Goal: Information Seeking & Learning: Find specific fact

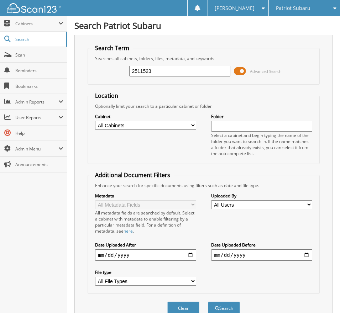
type input "2511523"
click at [241, 72] on span at bounding box center [240, 71] width 12 height 11
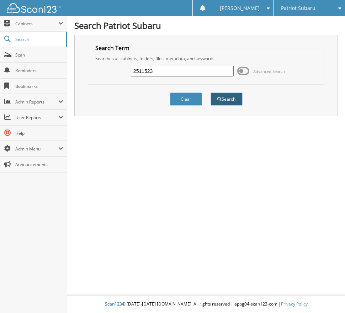
click at [229, 97] on button "Search" at bounding box center [227, 98] width 32 height 13
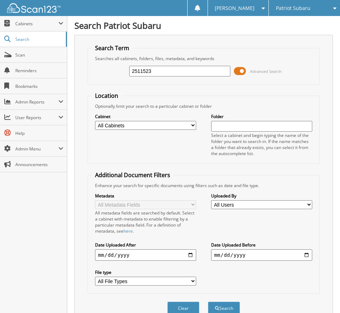
click at [239, 71] on span at bounding box center [240, 71] width 12 height 11
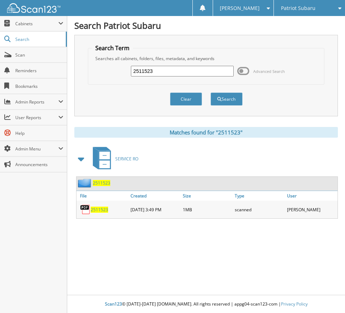
click at [98, 207] on span "2511523" at bounding box center [99, 210] width 17 height 6
drag, startPoint x: 165, startPoint y: 69, endPoint x: 52, endPoint y: 77, distance: 113.4
click at [55, 79] on body "[PERSON_NAME] Settings Logout Patriot Subaru Patriot Acura Close" at bounding box center [172, 156] width 345 height 313
type input "2511734"
click at [211, 92] on button "Search" at bounding box center [227, 98] width 32 height 13
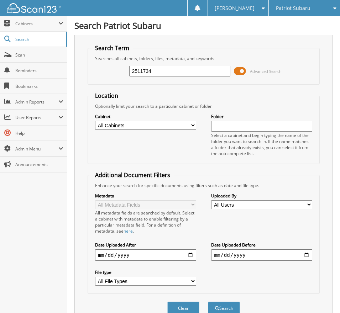
click at [242, 70] on span at bounding box center [240, 71] width 12 height 11
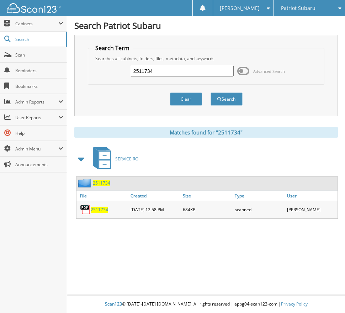
click at [103, 210] on span "2511734" at bounding box center [99, 210] width 17 height 6
